Goal: Task Accomplishment & Management: Use online tool/utility

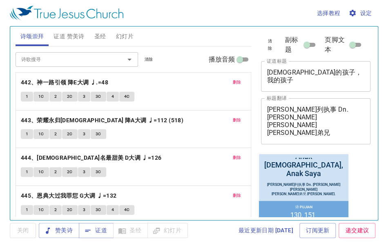
click at [234, 86] on button "删除" at bounding box center [237, 83] width 18 height 10
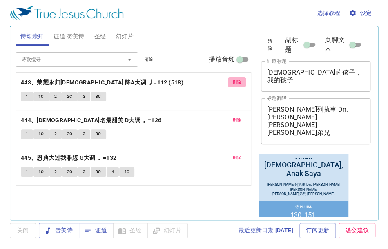
click at [234, 86] on button "删除" at bounding box center [237, 83] width 18 height 10
click at [234, 115] on button "删除" at bounding box center [237, 120] width 18 height 10
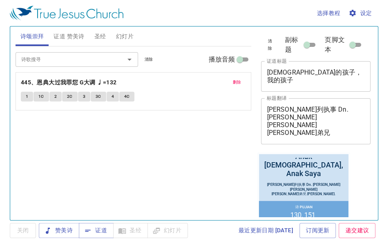
click at [234, 86] on button "删除" at bounding box center [237, 83] width 18 height 10
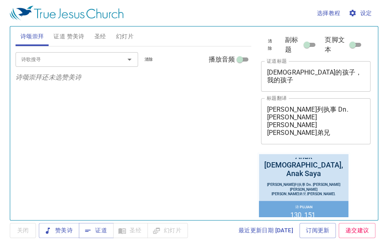
click at [149, 146] on div "诗歌搜寻 诗歌搜寻 清除 播放音频 诗颂崇拜还未选赞美诗" at bounding box center [134, 130] width 236 height 167
click at [227, 117] on div "诗歌搜寻 诗歌搜寻 清除 播放音频 诗颂崇拜还未选赞美诗" at bounding box center [134, 130] width 236 height 167
click at [69, 227] on span "赞美诗" at bounding box center [58, 231] width 27 height 10
click at [90, 53] on div "诗歌搜寻" at bounding box center [77, 59] width 122 height 14
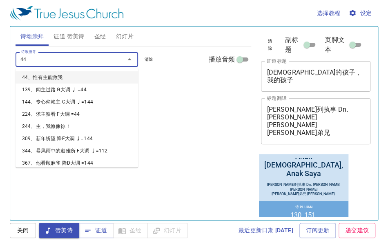
type input "444"
type input "445"
type input "446"
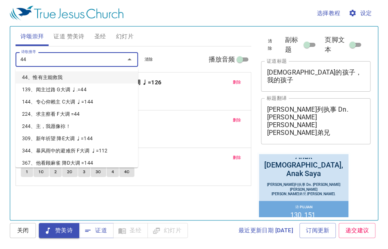
type input "447"
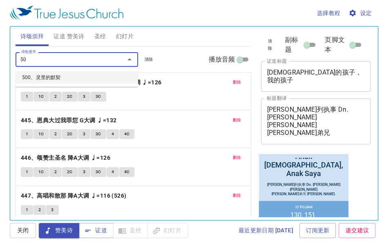
type input "5"
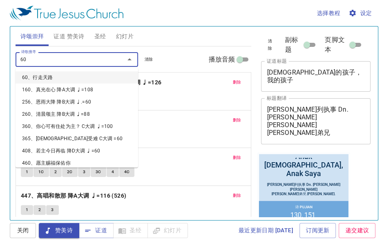
type input "6"
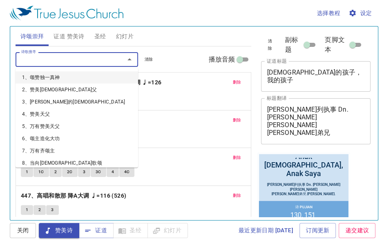
click at [79, 33] on span "证道 赞美诗" at bounding box center [68, 36] width 31 height 10
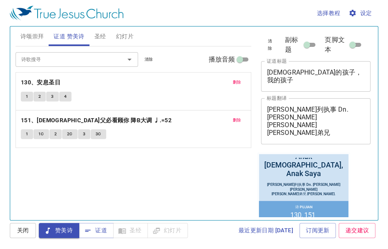
click at [238, 84] on span "删除" at bounding box center [237, 82] width 9 height 7
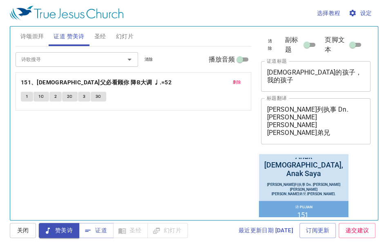
click at [238, 84] on span "删除" at bounding box center [237, 82] width 9 height 7
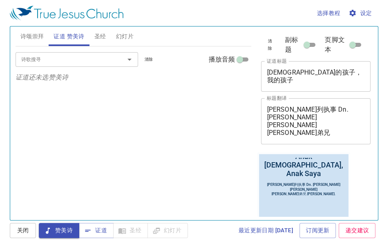
click at [88, 55] on input "诗歌搜寻" at bounding box center [64, 59] width 93 height 9
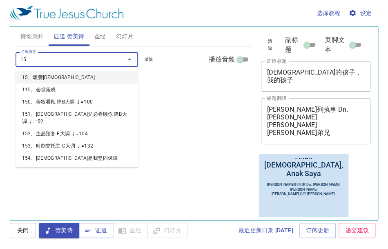
type input "159"
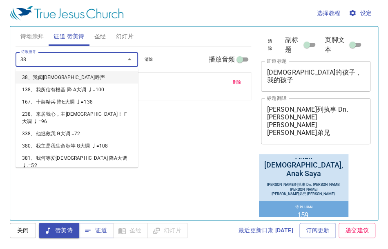
type input "383"
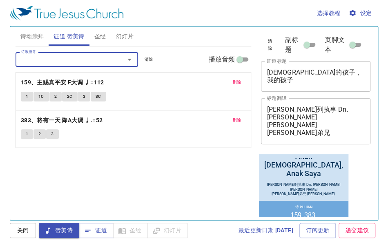
click at [298, 79] on textarea "神的孩子，我的孩子 Anak Tuhan, Anak Saya" at bounding box center [316, 77] width 98 height 16
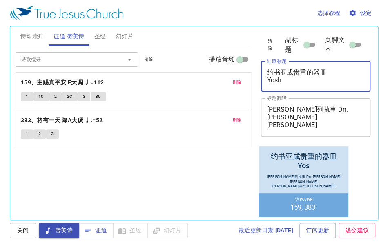
type textarea "约书亚成贵重的器皿 Yoshu"
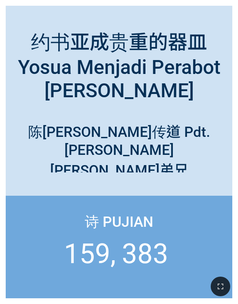
drag, startPoint x: 37, startPoint y: 212, endPoint x: 31, endPoint y: 210, distance: 6.5
click at [37, 212] on div "诗 Pujian 159 383" at bounding box center [119, 246] width 227 height 102
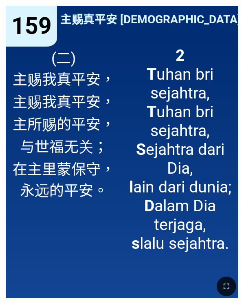
click at [60, 302] on div at bounding box center [122, 286] width 244 height 35
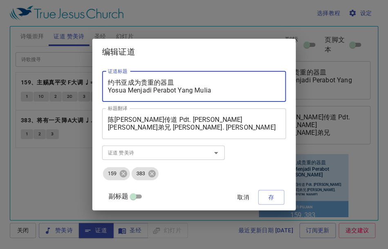
scroll to position [349, 0]
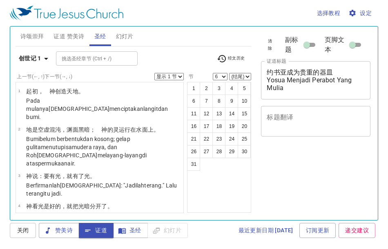
select select "6"
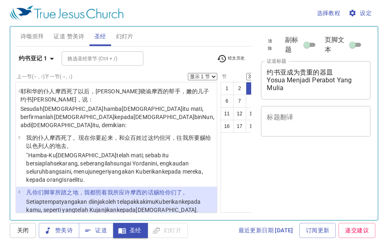
select select "3"
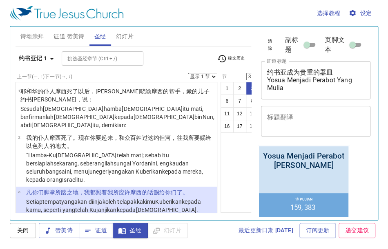
scroll to position [584, 0]
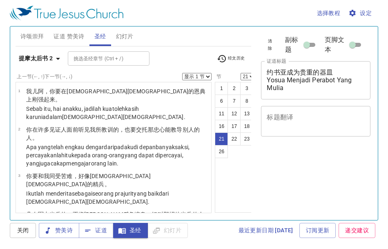
select select "21"
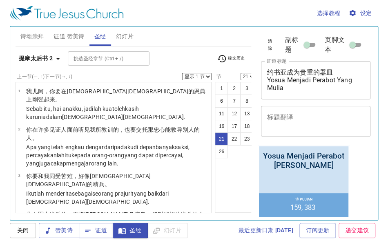
scroll to position [584, 0]
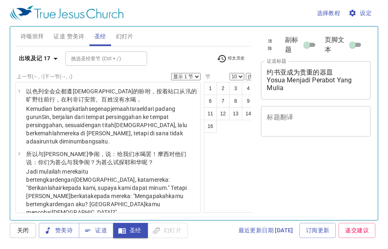
select select "10"
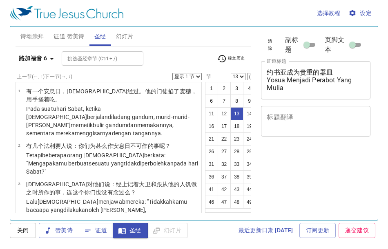
select select "13"
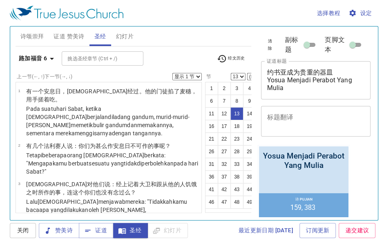
scroll to position [584, 0]
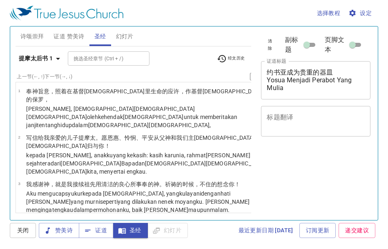
select select "7"
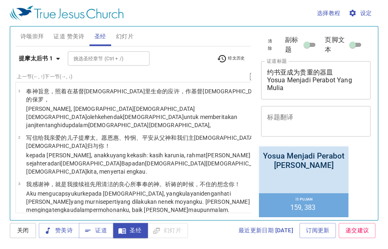
scroll to position [584, 0]
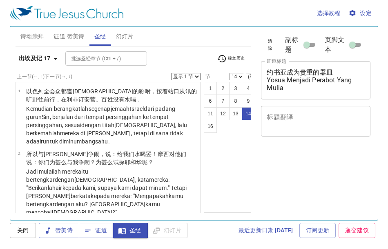
select select "14"
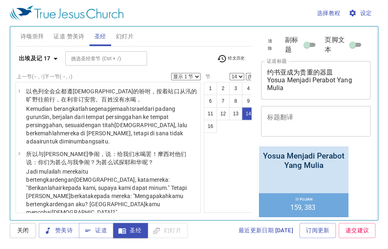
scroll to position [584, 0]
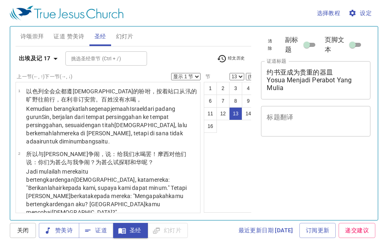
select select "13"
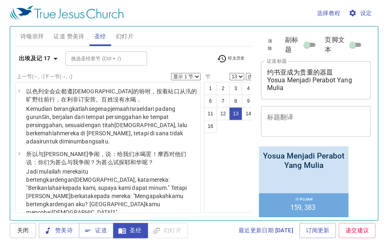
scroll to position [584, 0]
